Goal: Information Seeking & Learning: Check status

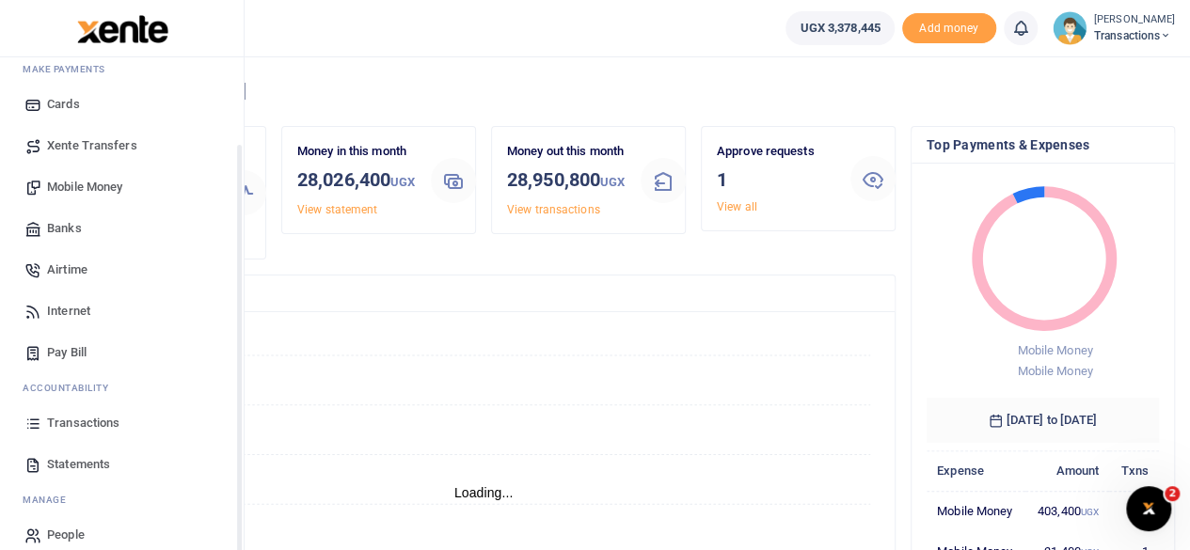
scroll to position [104, 0]
click at [86, 418] on span "Transactions" at bounding box center [83, 419] width 72 height 19
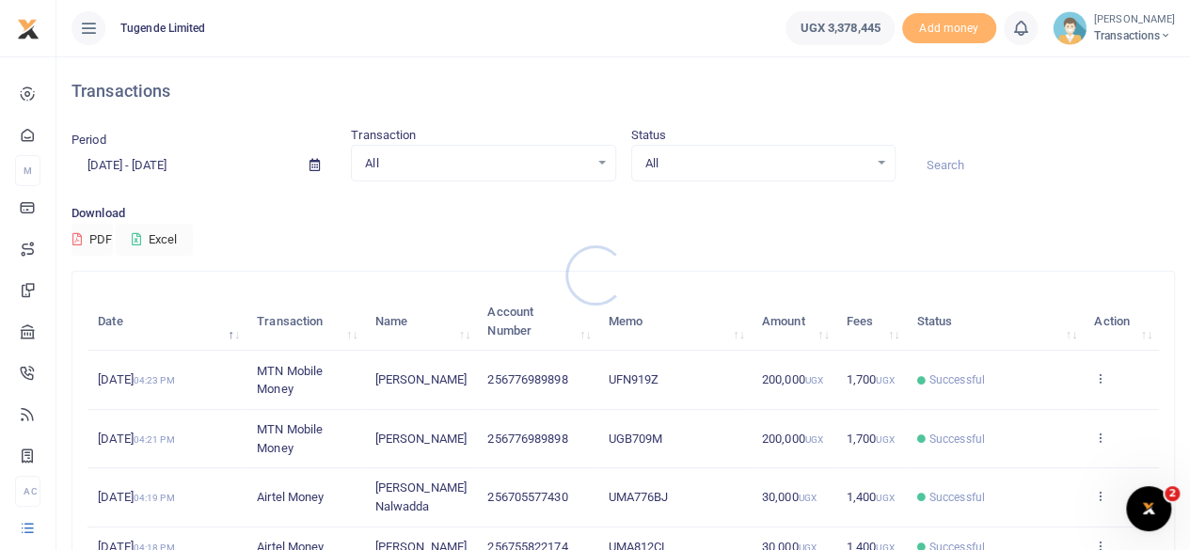
click at [956, 167] on div at bounding box center [595, 275] width 1190 height 550
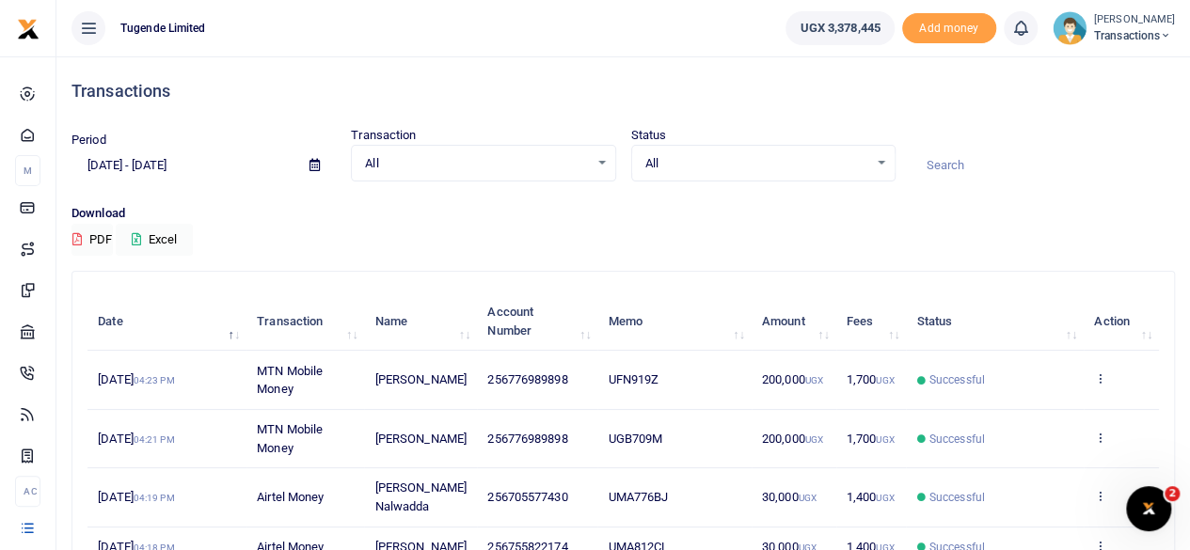
click at [956, 167] on input at bounding box center [1043, 166] width 264 height 32
paste input "UMA867CU"
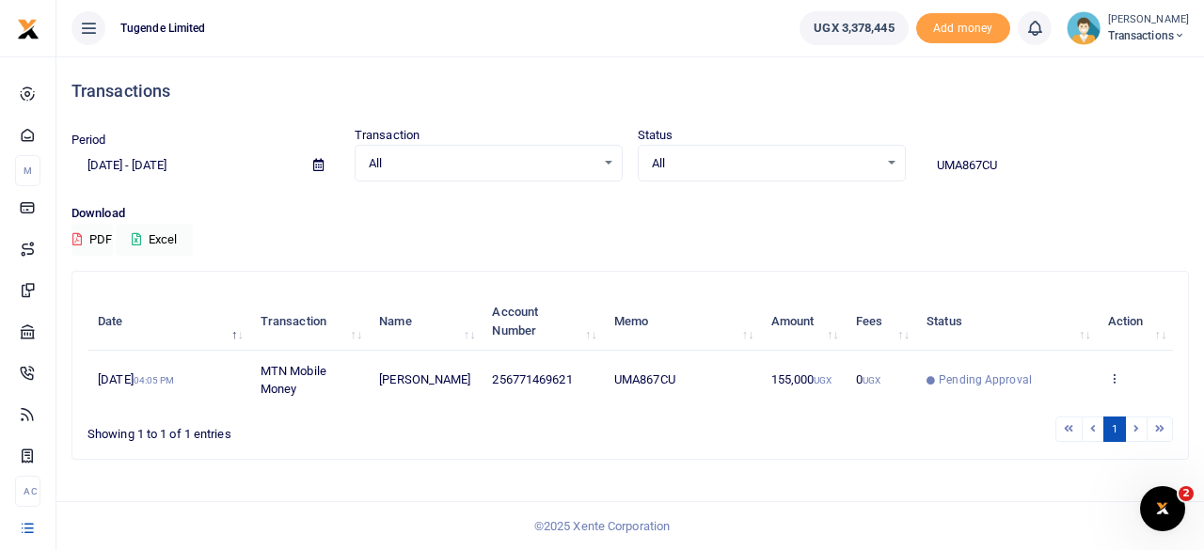
type input "UMA867CU"
